Goal: Information Seeking & Learning: Learn about a topic

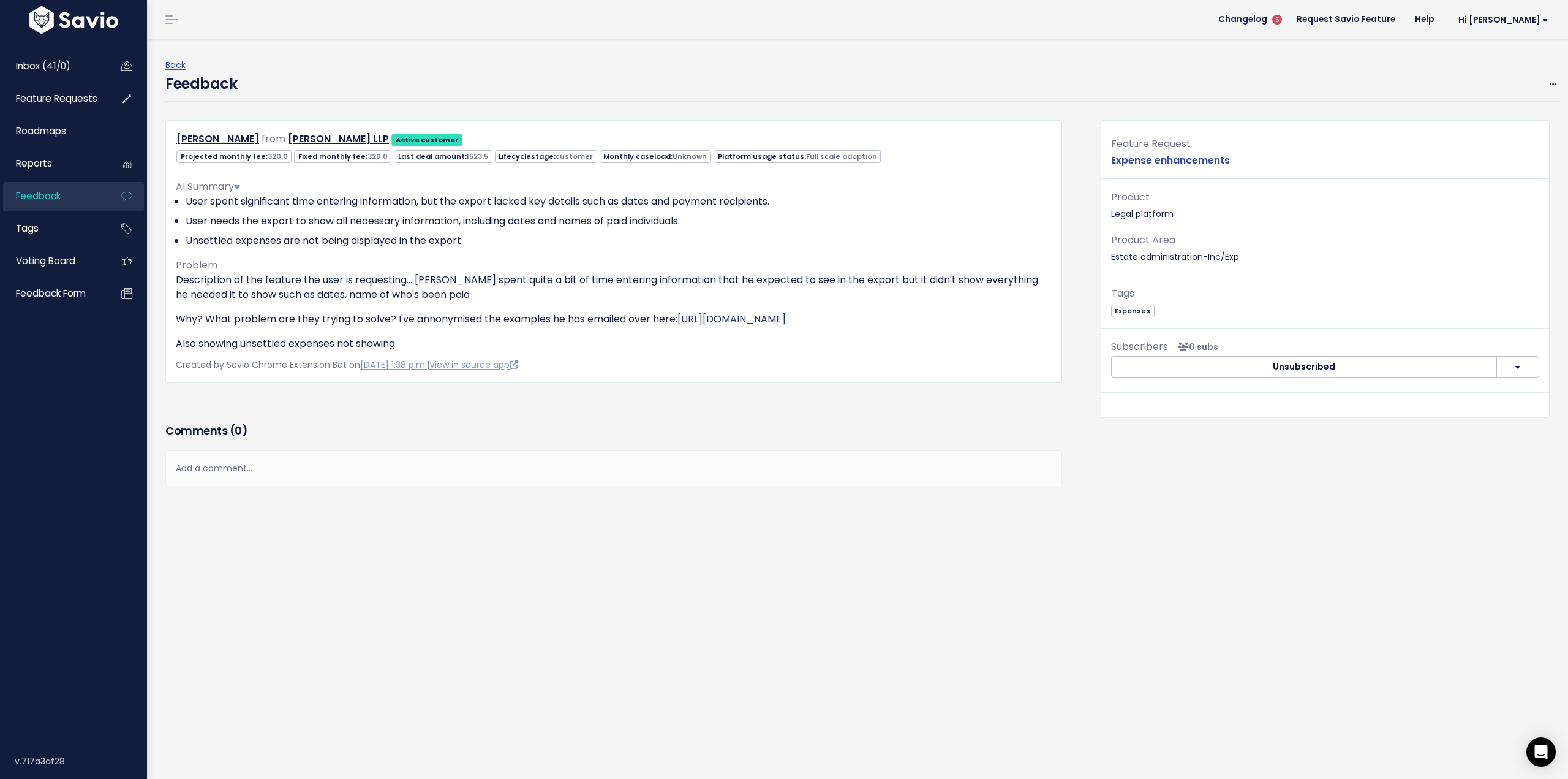
click at [756, 320] on link "https://app.hubspot.com/contacts/8116639/company/5955744104/?engagement=4204879…" at bounding box center [732, 319] width 109 height 14
click at [241, 185] on icon at bounding box center [237, 186] width 6 height 10
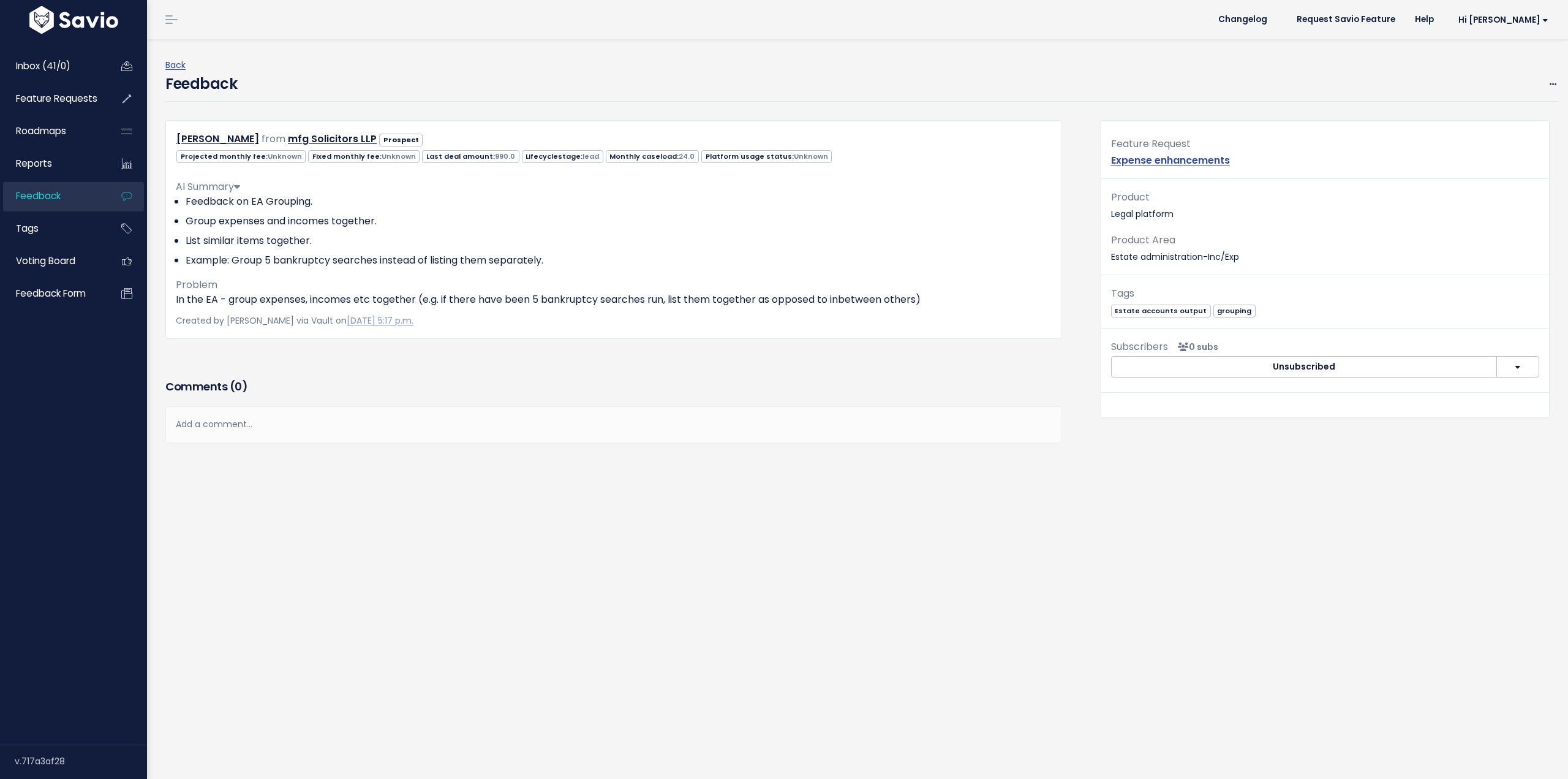
click at [241, 188] on icon at bounding box center [237, 186] width 6 height 10
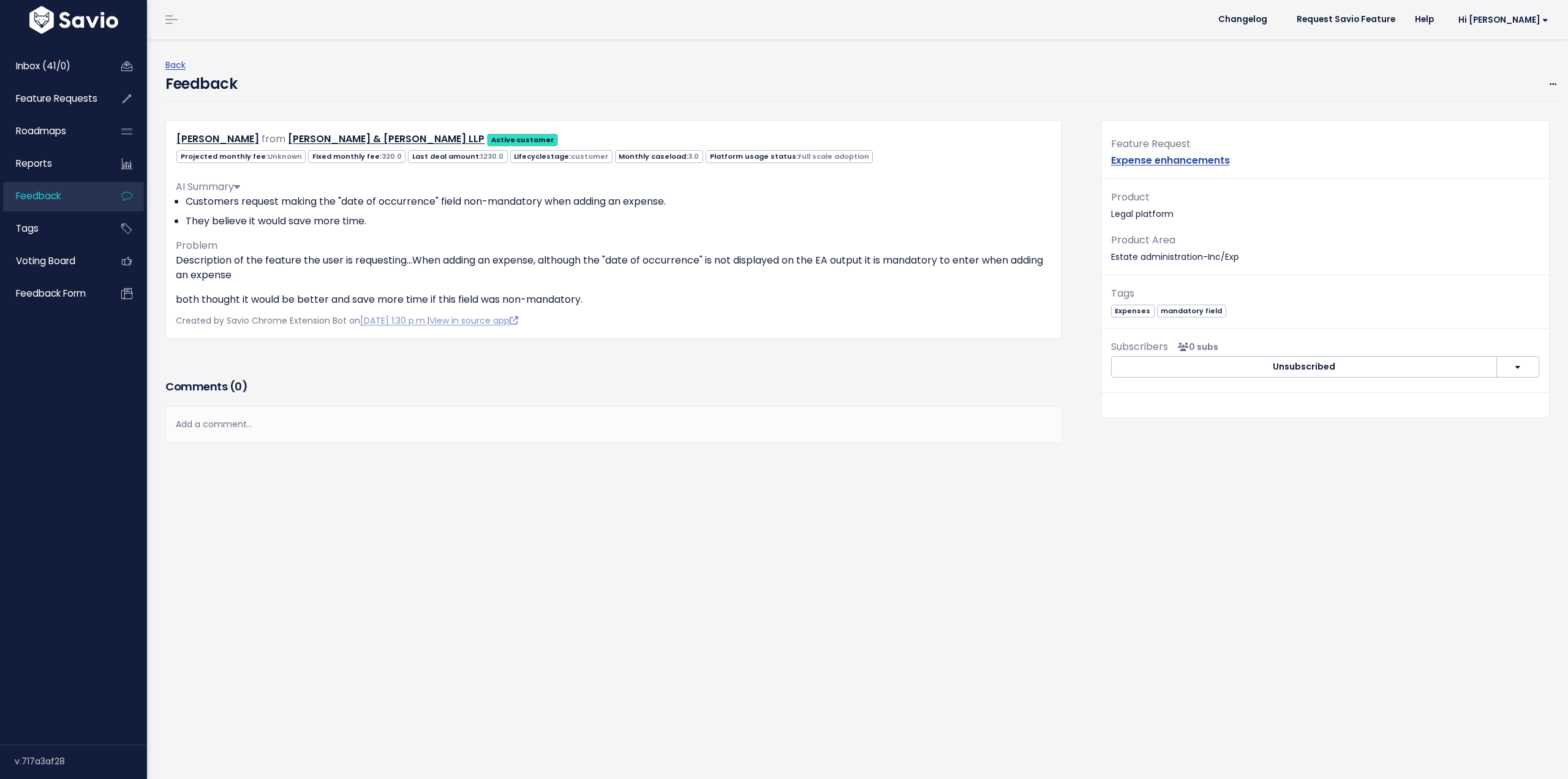
click at [241, 185] on icon at bounding box center [237, 186] width 6 height 10
